Goal: Task Accomplishment & Management: Use online tool/utility

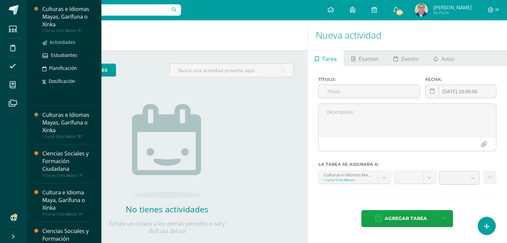
click at [63, 43] on span "Actividades" at bounding box center [63, 42] width 26 height 6
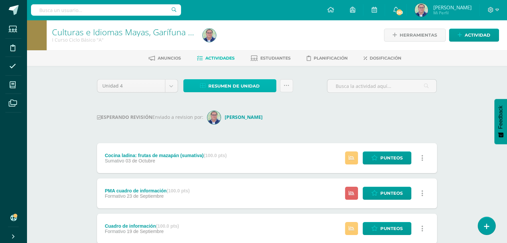
click at [238, 87] on span "Resumen de unidad" at bounding box center [233, 86] width 51 height 12
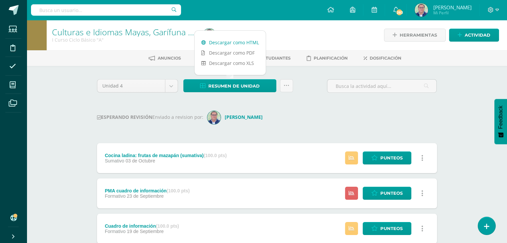
click at [238, 42] on link "Descargar como HTML" at bounding box center [230, 42] width 71 height 10
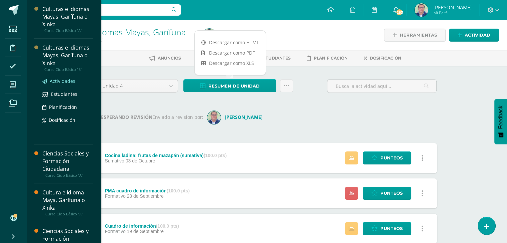
click at [57, 80] on span "Actividades" at bounding box center [63, 81] width 26 height 6
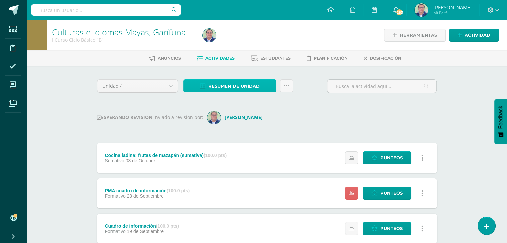
click at [230, 87] on span "Resumen de unidad" at bounding box center [233, 86] width 51 height 12
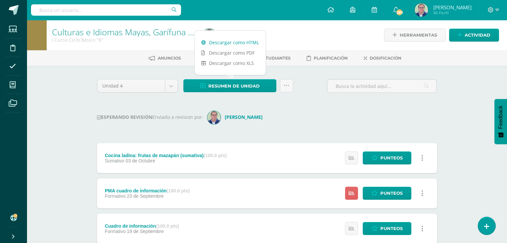
click at [236, 40] on link "Descargar como HTML" at bounding box center [230, 42] width 71 height 10
